Goal: Task Accomplishment & Management: Manage account settings

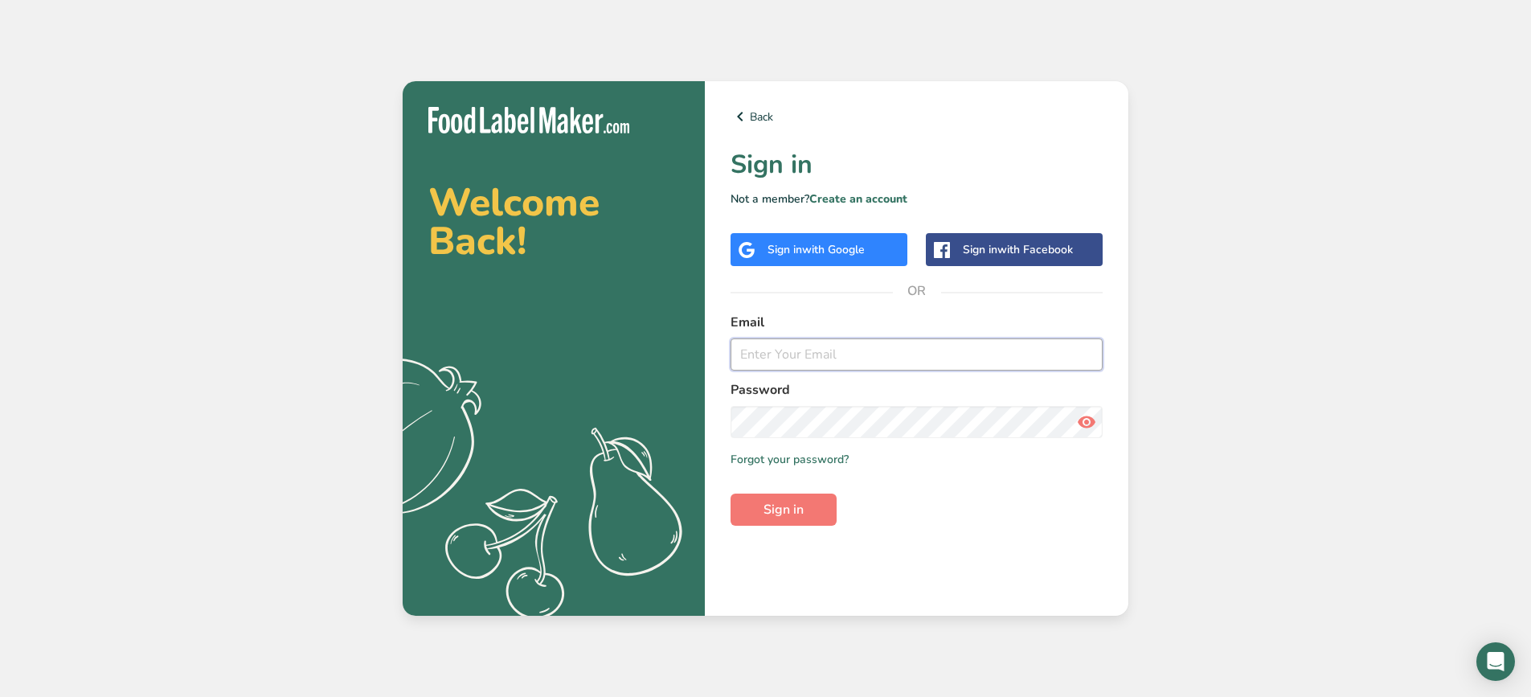
click at [875, 354] on input "email" at bounding box center [916, 354] width 372 height 32
type input "o"
type input "[EMAIL_ADDRESS][DOMAIN_NAME]"
click at [730, 493] on button "Sign in" at bounding box center [783, 509] width 106 height 32
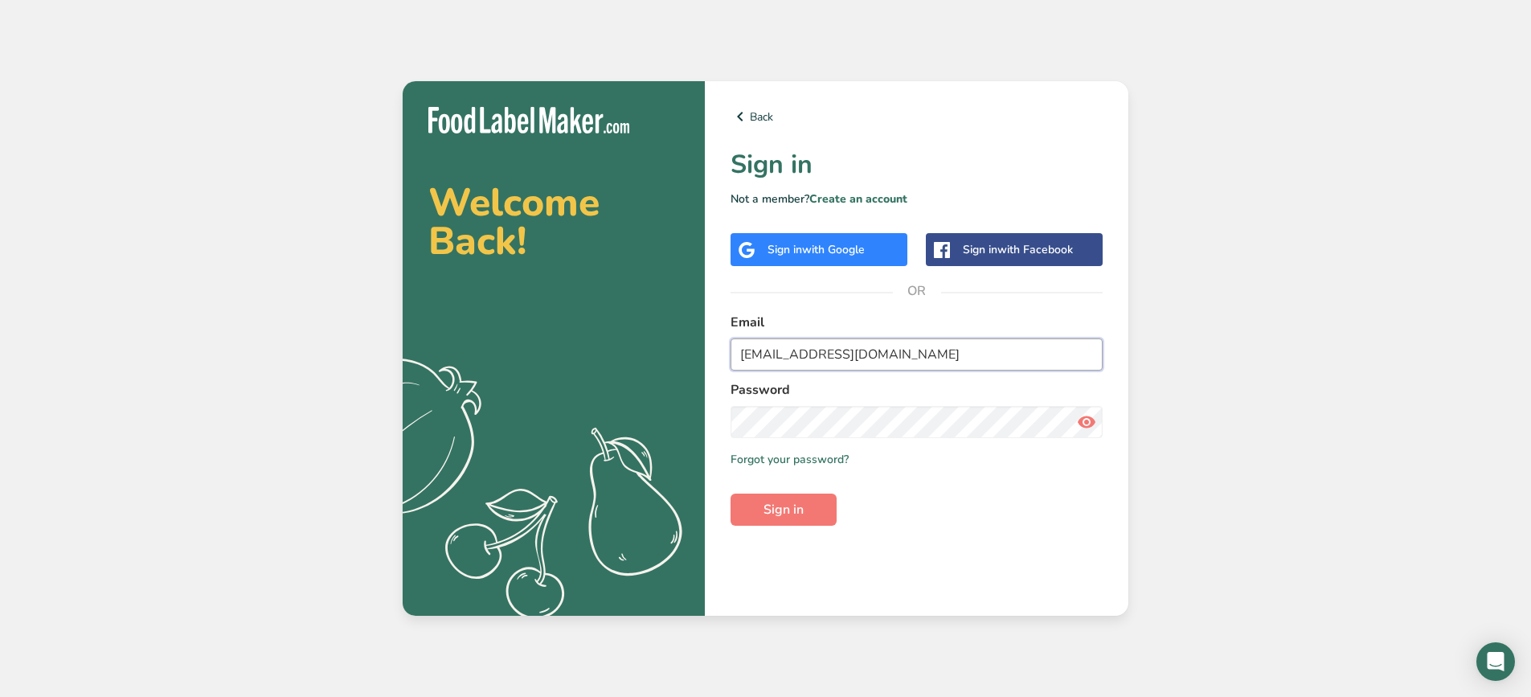
click at [900, 362] on input "[EMAIL_ADDRESS][DOMAIN_NAME]" at bounding box center [916, 354] width 372 height 32
click at [882, 403] on div "Password" at bounding box center [916, 409] width 372 height 58
